Goal: Transaction & Acquisition: Purchase product/service

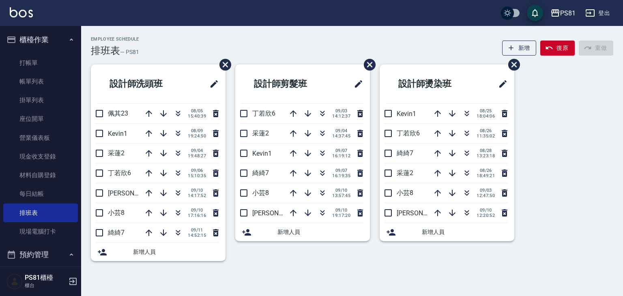
scroll to position [41, 0]
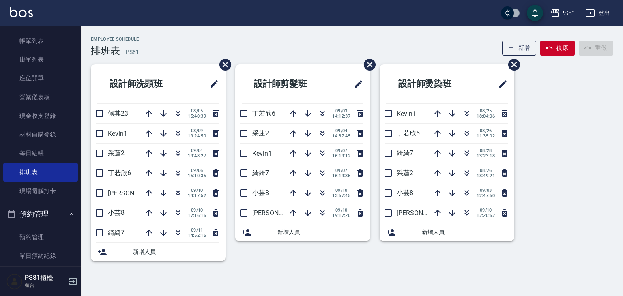
click at [224, 38] on div "Employee Schedule 排班表 — PS81 新增 復原 重做" at bounding box center [352, 46] width 522 height 20
click at [180, 51] on div "Employee Schedule 排班表 — PS81 新增 復原 重做" at bounding box center [352, 46] width 522 height 20
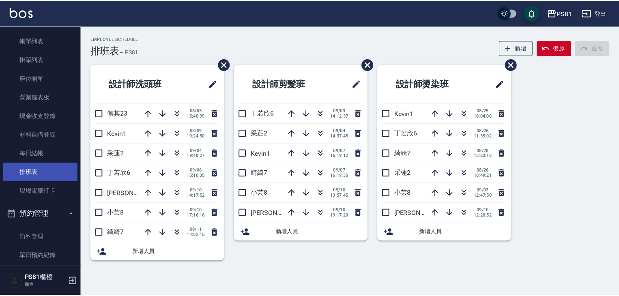
scroll to position [0, 0]
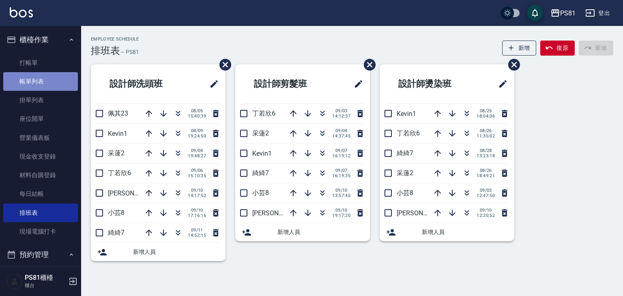
click at [65, 87] on link "帳單列表" at bounding box center [40, 81] width 75 height 19
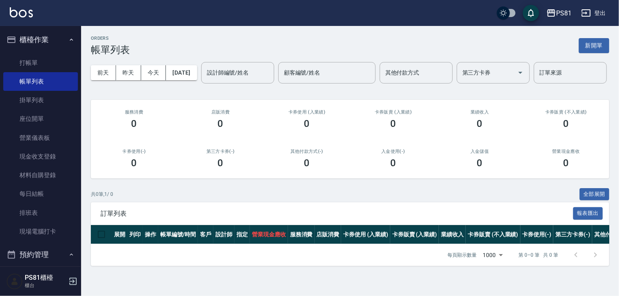
scroll to position [11, 0]
click at [32, 229] on link "現場電腦打卡" at bounding box center [40, 231] width 75 height 19
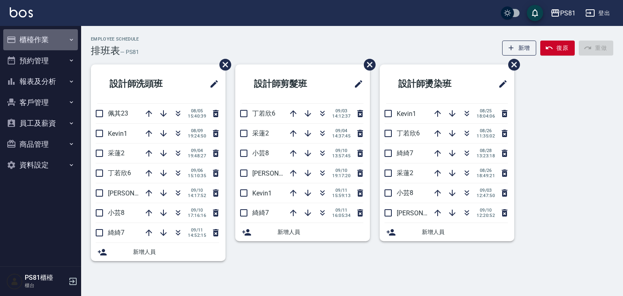
click at [45, 44] on button "櫃檯作業" at bounding box center [40, 39] width 75 height 21
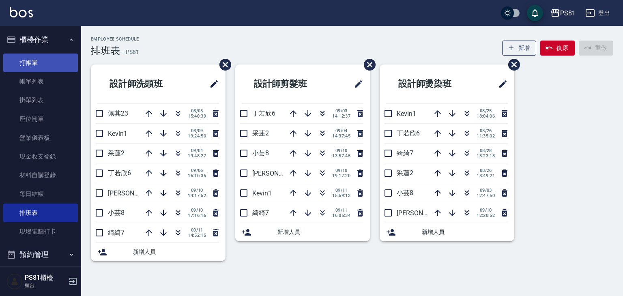
click at [31, 67] on link "打帳單" at bounding box center [40, 63] width 75 height 19
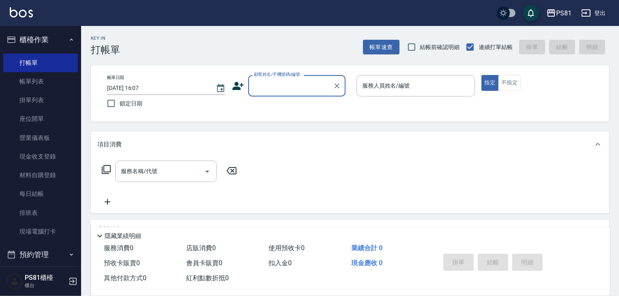
click at [265, 85] on input "顧客姓名/手機號碼/編號" at bounding box center [291, 86] width 78 height 14
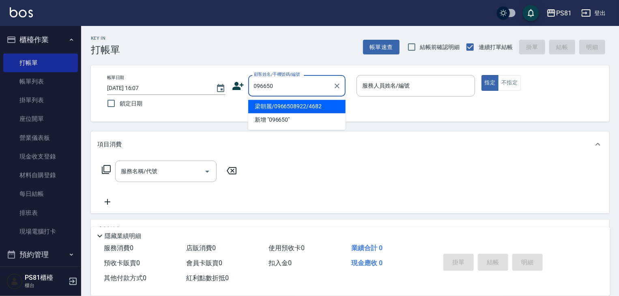
click at [319, 107] on li "梁朝麗/0966508922/4682" at bounding box center [296, 106] width 97 height 13
type input "梁朝麗/0966508922/4682"
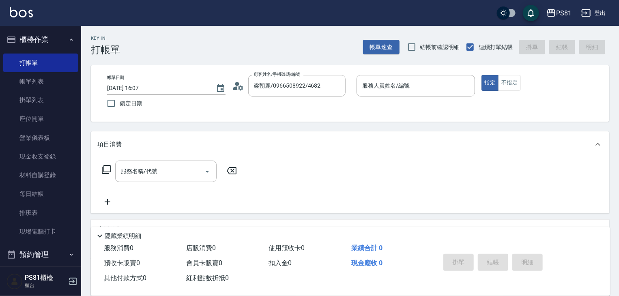
click at [233, 87] on icon at bounding box center [235, 88] width 5 height 4
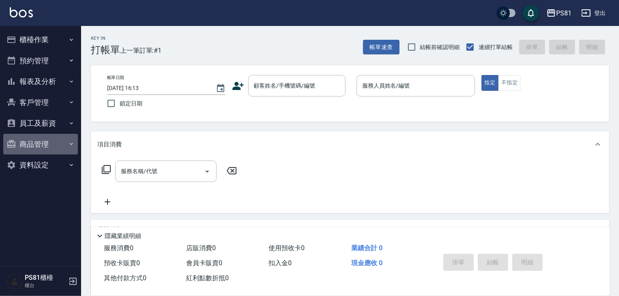
click at [41, 140] on button "商品管理" at bounding box center [40, 144] width 75 height 21
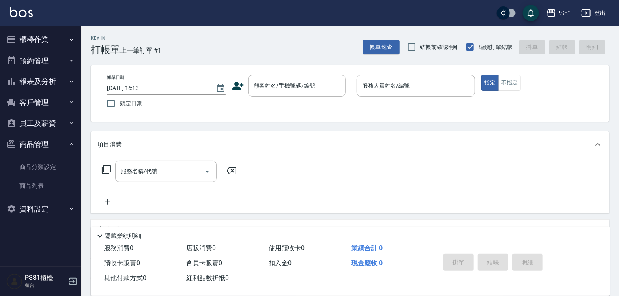
click at [44, 128] on button "員工及薪資" at bounding box center [40, 123] width 75 height 21
click at [48, 88] on button "報表及分析" at bounding box center [40, 81] width 75 height 21
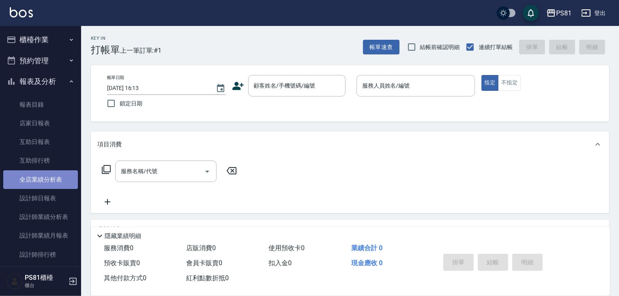
click at [58, 187] on link "全店業績分析表" at bounding box center [40, 179] width 75 height 19
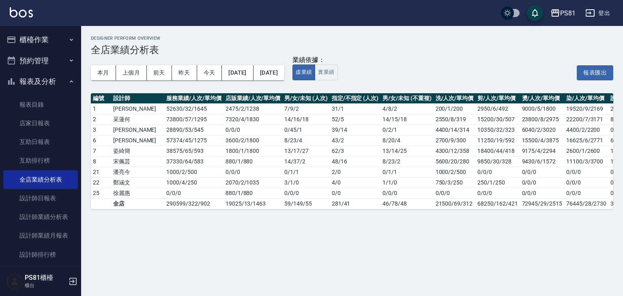
click at [31, 39] on button "櫃檯作業" at bounding box center [40, 39] width 75 height 21
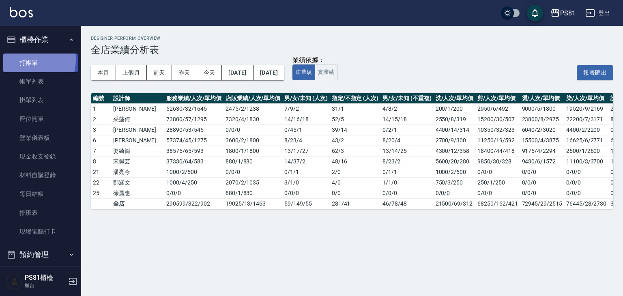
click at [24, 59] on link "打帳單" at bounding box center [40, 63] width 75 height 19
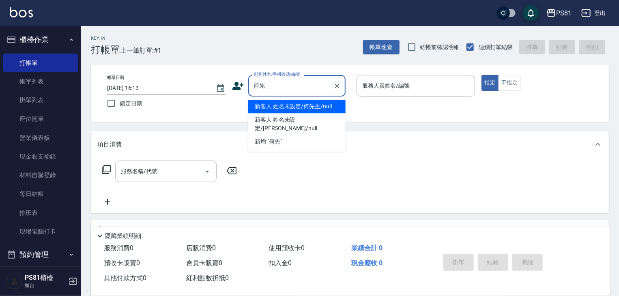
click at [310, 107] on li "新客人 姓名未設定/何先生/null" at bounding box center [296, 106] width 97 height 13
type input "新客人 姓名未設定/何先生/null"
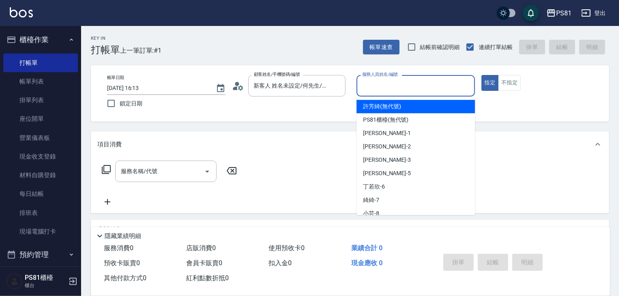
click at [370, 91] on input "服務人員姓名/編號" at bounding box center [415, 86] width 111 height 14
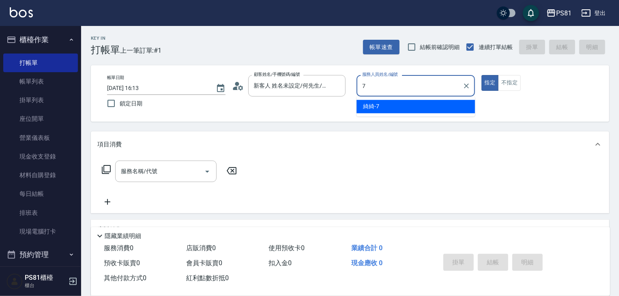
click at [368, 102] on div "綺綺 -7" at bounding box center [415, 106] width 118 height 13
type input "綺綺-7"
drag, startPoint x: 167, startPoint y: 170, endPoint x: 161, endPoint y: 167, distance: 7.5
click at [165, 169] on input "服務名稱/代號" at bounding box center [160, 171] width 82 height 14
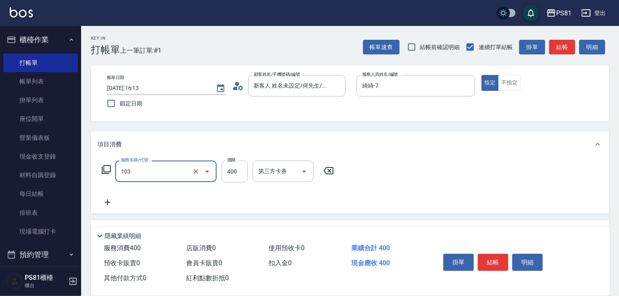
type input "C級洗剪400(103)"
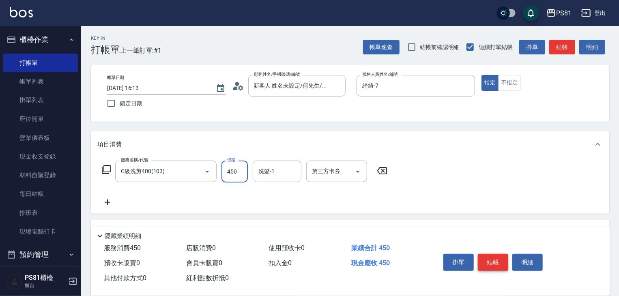
type input "450"
click at [493, 261] on button "結帳" at bounding box center [492, 262] width 30 height 17
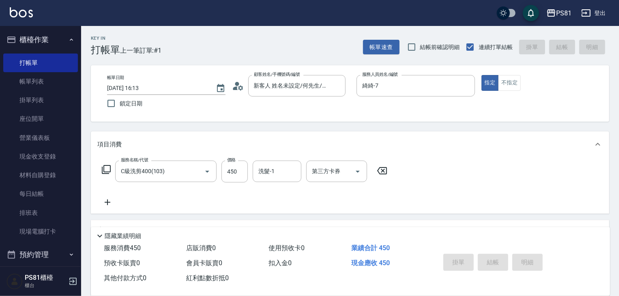
type input "2025/09/11 16:48"
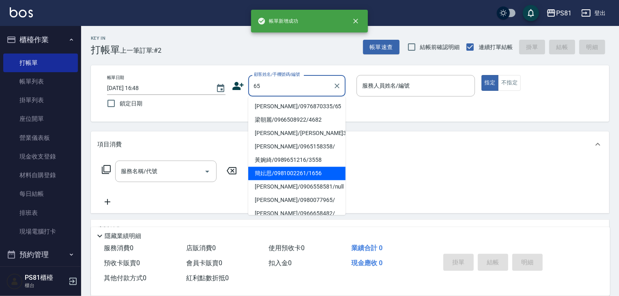
click at [308, 171] on li "簡妘思/0981002261/1656" at bounding box center [296, 173] width 97 height 13
type input "簡妘思/0981002261/1656"
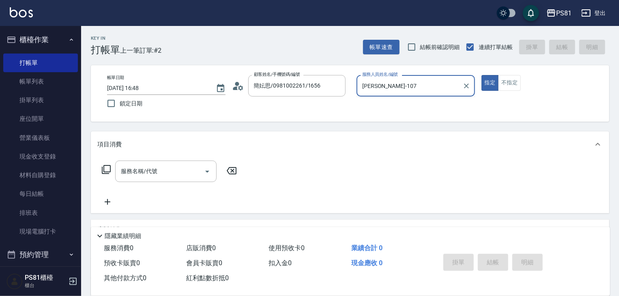
click at [379, 90] on input "BEN-107" at bounding box center [409, 86] width 99 height 14
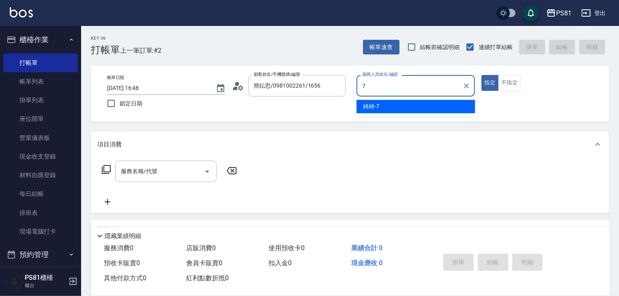
drag, startPoint x: 381, startPoint y: 93, endPoint x: 362, endPoint y: 122, distance: 34.8
click at [384, 102] on div "綺綺 -7" at bounding box center [415, 106] width 118 height 13
type input "綺綺-7"
click at [180, 171] on input "服務名稱/代號" at bounding box center [160, 171] width 82 height 14
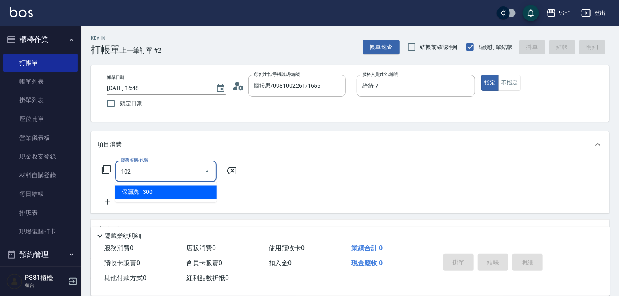
click at [177, 193] on span "保濕洗 - 300" at bounding box center [165, 192] width 101 height 13
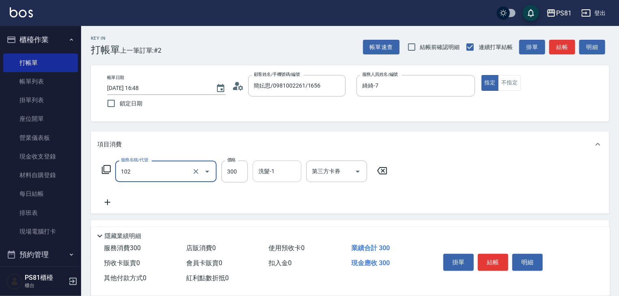
type input "保濕洗(102)"
click at [278, 171] on input "洗髮-1" at bounding box center [276, 171] width 41 height 14
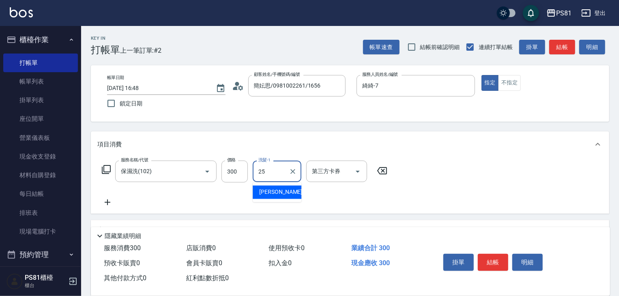
click at [276, 194] on span "妮可 -25" at bounding box center [284, 192] width 51 height 9
type input "妮可-25"
click at [497, 257] on button "結帳" at bounding box center [492, 262] width 30 height 17
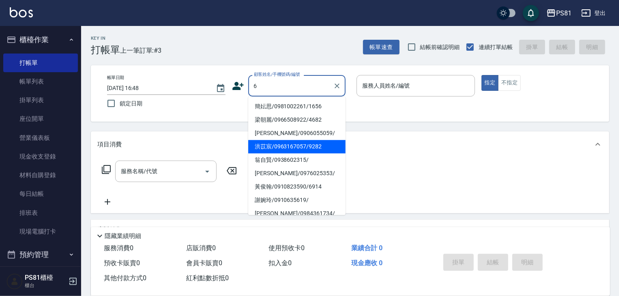
click at [299, 171] on li "[PERSON_NAME]/0976025353/" at bounding box center [296, 173] width 97 height 13
type input "[PERSON_NAME]/0976025353/"
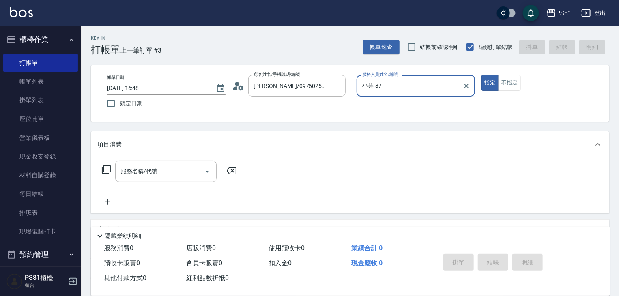
click at [383, 88] on input "小芸-87" at bounding box center [409, 86] width 99 height 14
click at [383, 104] on div "綺綺 -7" at bounding box center [415, 106] width 118 height 13
type input "綺綺-7"
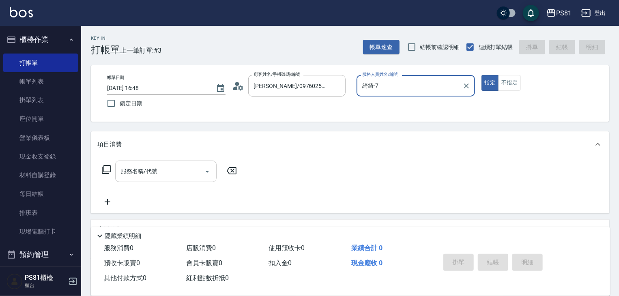
click at [144, 173] on input "服務名稱/代號" at bounding box center [160, 171] width 82 height 14
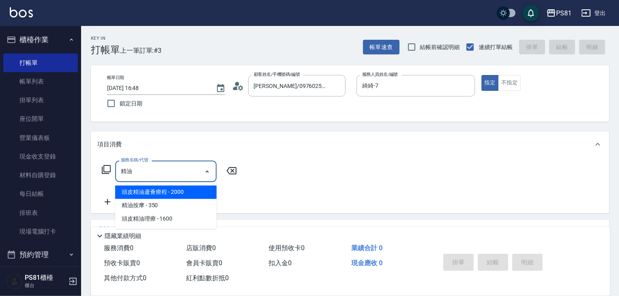
click at [147, 202] on span "精油按摩 - 350" at bounding box center [165, 205] width 101 height 13
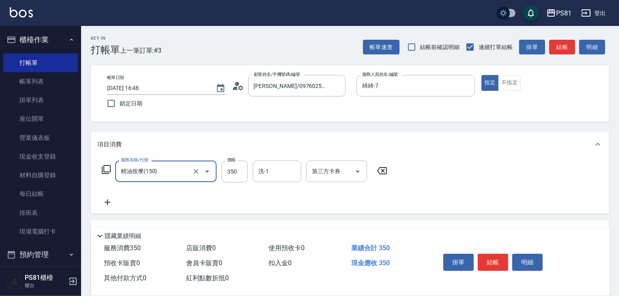
type input "精油按摩(150)"
click at [111, 201] on icon at bounding box center [107, 202] width 20 height 10
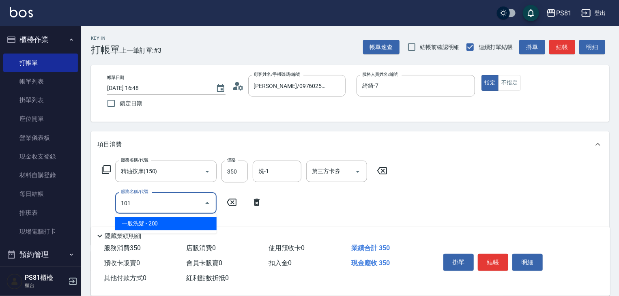
drag, startPoint x: 189, startPoint y: 219, endPoint x: 217, endPoint y: 204, distance: 31.7
click at [189, 219] on span "一般洗髮 - 200" at bounding box center [165, 223] width 101 height 13
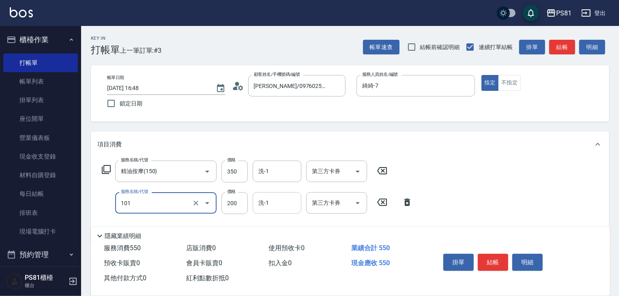
type input "一般洗髮(101)"
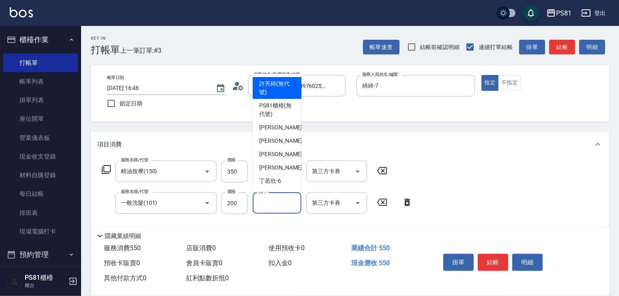
click at [273, 198] on input "洗-1" at bounding box center [276, 203] width 41 height 14
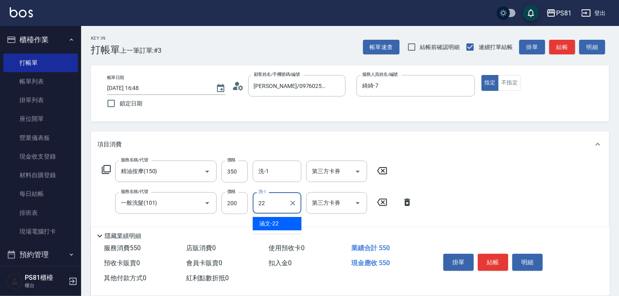
click at [271, 220] on span "涵文 -22" at bounding box center [268, 223] width 19 height 9
click at [272, 179] on div "洗-1" at bounding box center [277, 171] width 49 height 21
type input "涵文-22"
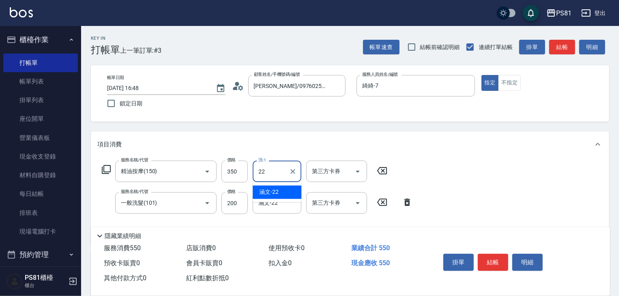
click at [278, 191] on span "涵文 -22" at bounding box center [268, 192] width 19 height 9
type input "涵文-22"
click at [480, 260] on button "結帳" at bounding box center [492, 262] width 30 height 17
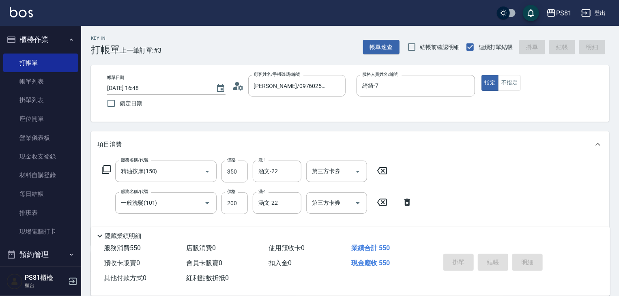
type input "2025/09/11 16:49"
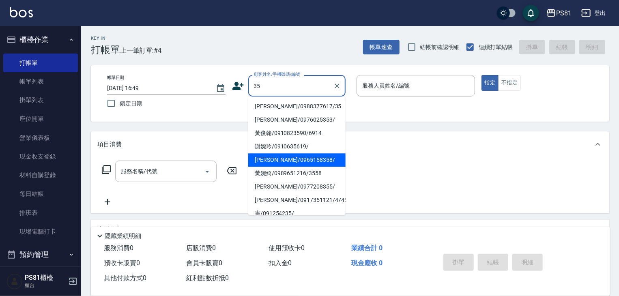
click at [285, 180] on li "黃婉綺/0989651216/3558" at bounding box center [296, 173] width 97 height 13
type input "黃婉綺/0989651216/3558"
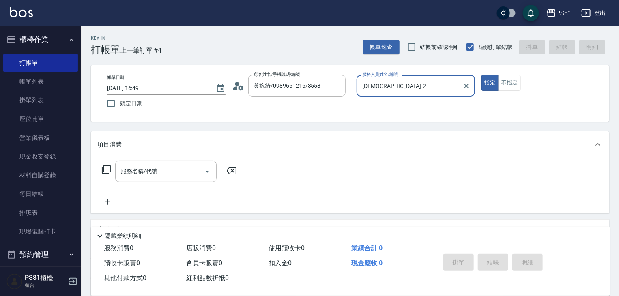
click at [383, 81] on input "采蓮-2" at bounding box center [409, 86] width 99 height 14
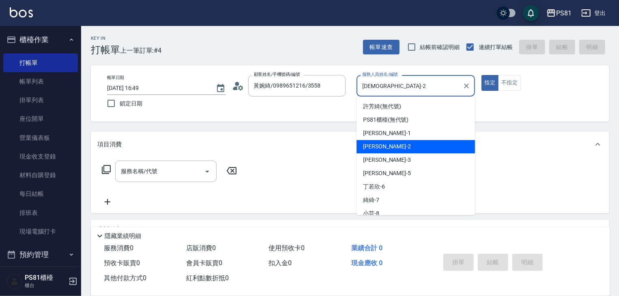
click at [383, 81] on input "采蓮-2" at bounding box center [409, 86] width 99 height 14
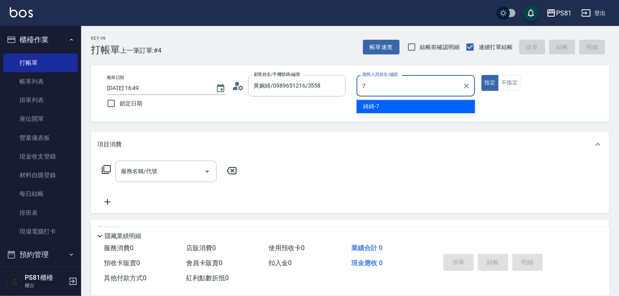
click at [383, 99] on ul "綺綺 -7" at bounding box center [415, 106] width 118 height 20
click at [381, 102] on div "綺綺 -7" at bounding box center [415, 106] width 118 height 13
click at [183, 179] on div "服務名稱/代號" at bounding box center [165, 171] width 101 height 21
type input "綺綺-7"
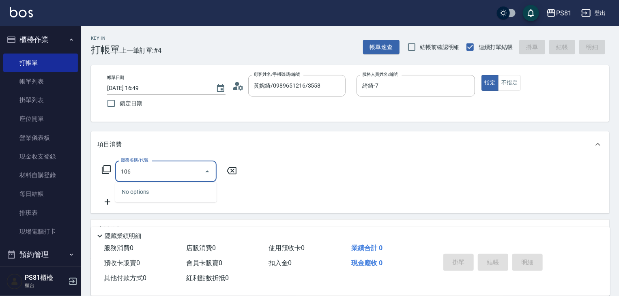
drag, startPoint x: 182, startPoint y: 193, endPoint x: 182, endPoint y: 184, distance: 9.7
click at [182, 193] on div "No options" at bounding box center [165, 192] width 101 height 20
click at [176, 168] on input "106" at bounding box center [160, 171] width 82 height 14
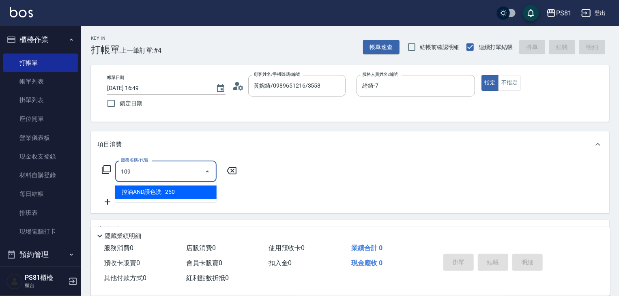
drag, startPoint x: 188, startPoint y: 188, endPoint x: 377, endPoint y: 214, distance: 190.7
click at [193, 190] on span "控油AND護色洗 - 250" at bounding box center [165, 192] width 101 height 13
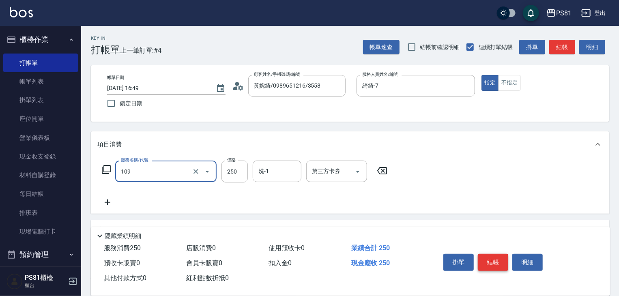
type input "控油AND護色洗(109)"
click at [496, 261] on button "結帳" at bounding box center [492, 262] width 30 height 17
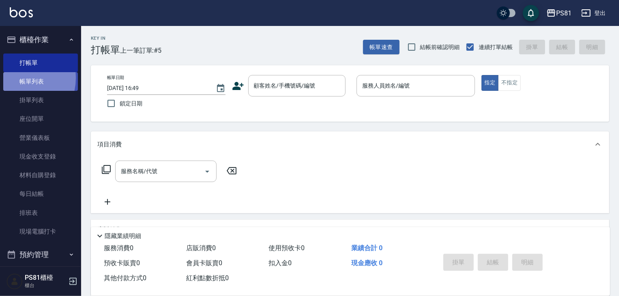
click at [18, 78] on link "帳單列表" at bounding box center [40, 81] width 75 height 19
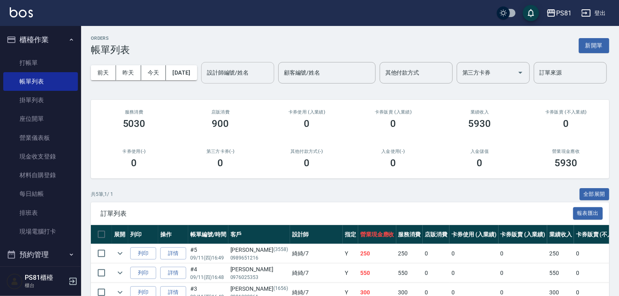
click at [205, 80] on input "設計師編號/姓名" at bounding box center [238, 73] width 66 height 14
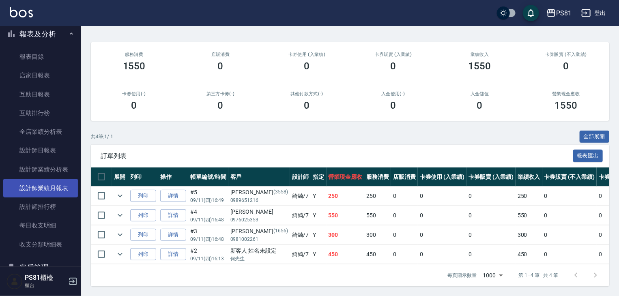
scroll to position [243, 0]
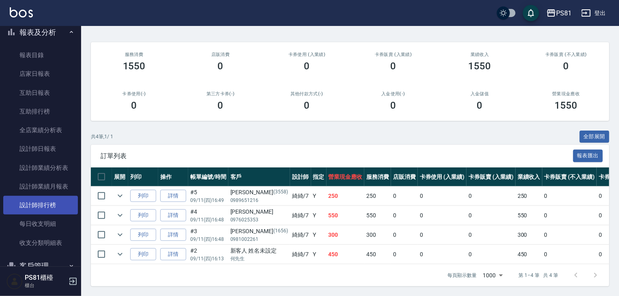
type input "綺綺-7"
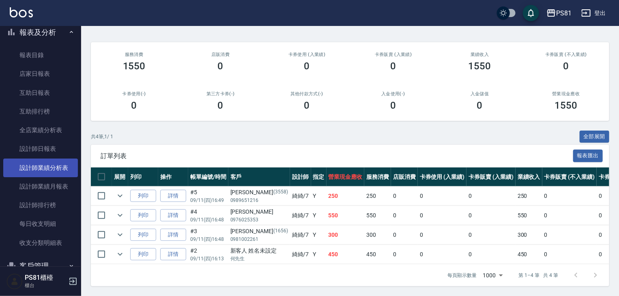
drag, startPoint x: 48, startPoint y: 203, endPoint x: 49, endPoint y: 174, distance: 29.2
click at [49, 202] on link "設計師排行榜" at bounding box center [40, 205] width 75 height 19
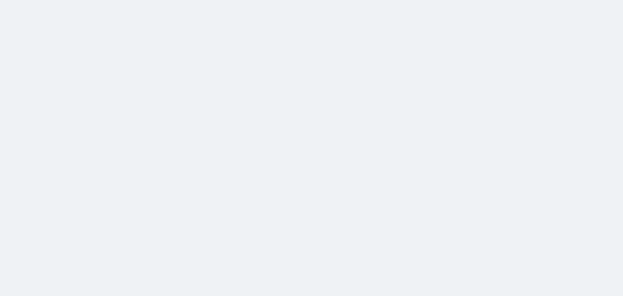
click at [54, 0] on html at bounding box center [311, 0] width 623 height 0
